Goal: Check status: Check status

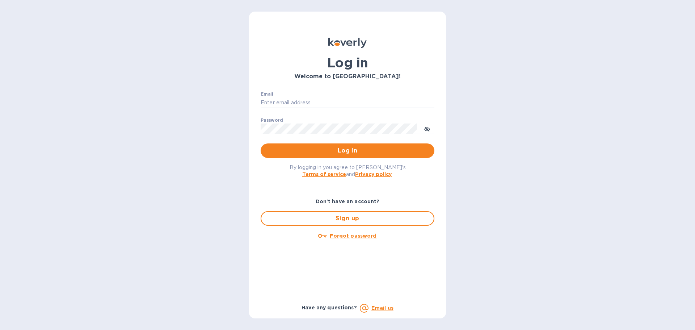
type input "[PERSON_NAME][EMAIL_ADDRESS][PERSON_NAME][DOMAIN_NAME]"
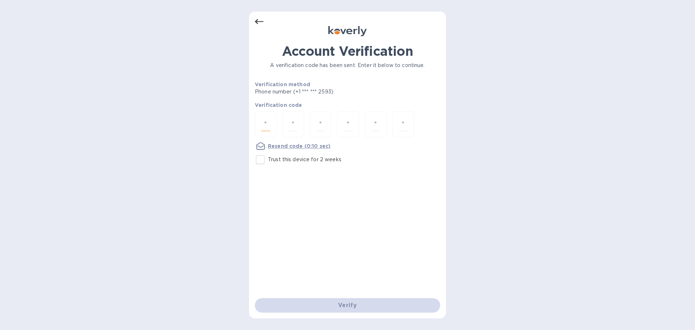
click at [263, 127] on input "number" at bounding box center [265, 124] width 9 height 13
type input "2"
type input "7"
type input "3"
type input "1"
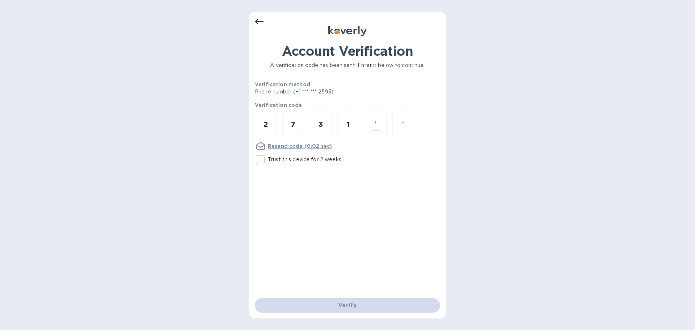
type input "3"
type input "6"
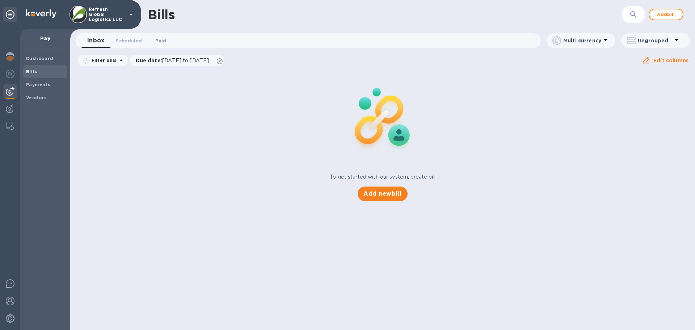
click at [159, 40] on span "Paid 0" at bounding box center [160, 41] width 11 height 8
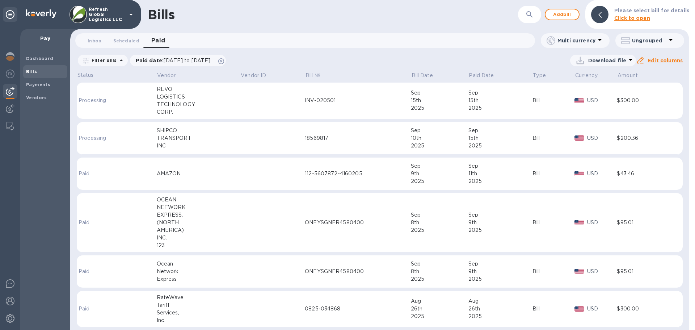
click at [411, 139] on div "10th" at bounding box center [440, 138] width 58 height 8
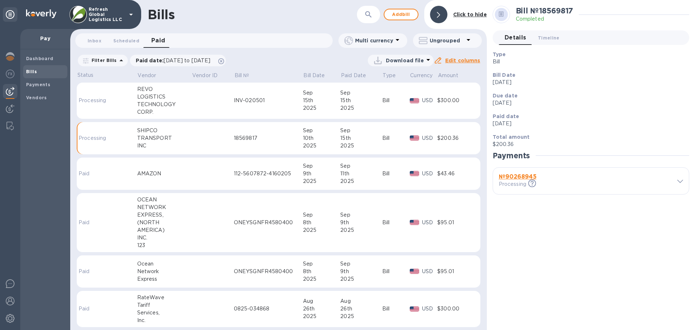
click at [554, 9] on h2 "Bill № 18569817" at bounding box center [545, 10] width 58 height 9
copy h2 "18569817"
click at [681, 181] on icon at bounding box center [680, 180] width 6 height 3
